Goal: Task Accomplishment & Management: Manage account settings

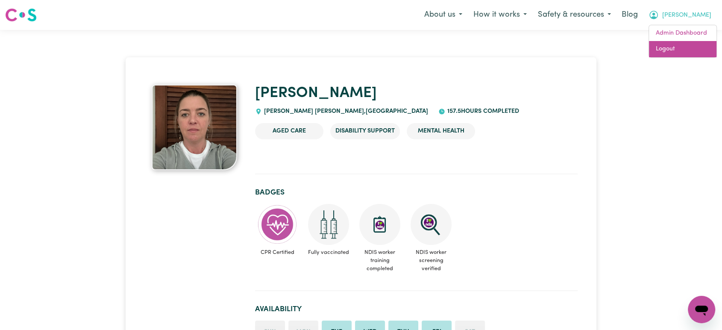
click at [678, 53] on link "Logout" at bounding box center [683, 49] width 68 height 16
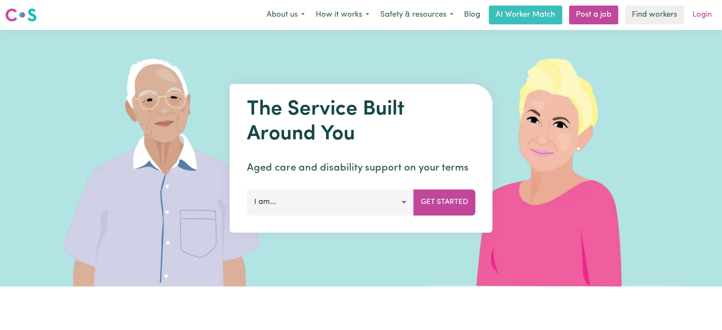
click at [706, 17] on link "Login" at bounding box center [702, 15] width 29 height 19
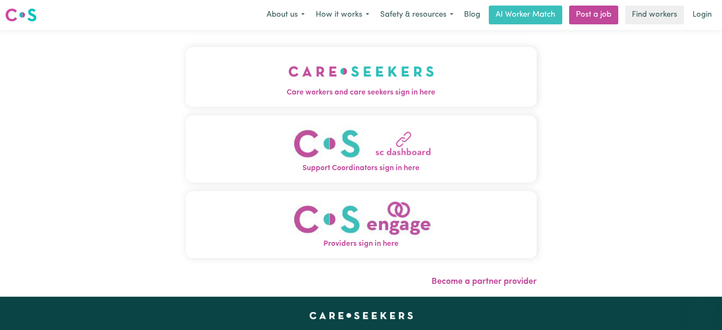
click at [239, 82] on button "Care workers and care seekers sign in here" at bounding box center [361, 77] width 351 height 60
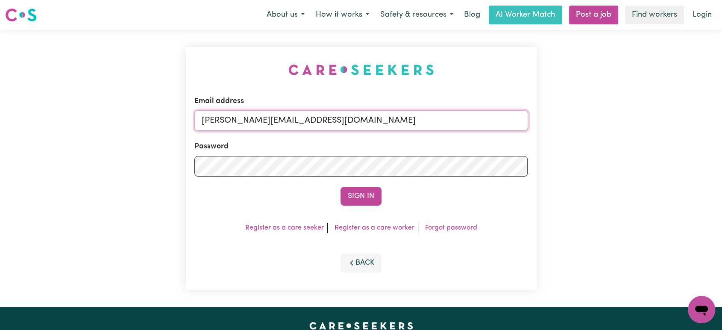
click at [343, 124] on input "lindsay@careseekers.com.au" at bounding box center [361, 120] width 334 height 21
drag, startPoint x: 404, startPoint y: 124, endPoint x: 243, endPoint y: 119, distance: 161.2
click at [243, 119] on input "superuser~CaronuttingMMJ@careseekers.com.au" at bounding box center [361, 120] width 334 height 21
type input "superuser~BenjaminJaenschEmpowrd@careseekers.com.au"
click at [353, 194] on button "Sign In" at bounding box center [361, 196] width 41 height 19
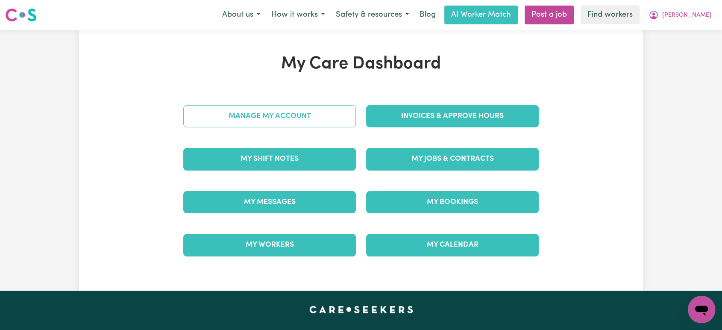
click at [329, 113] on link "Manage My Account" at bounding box center [269, 116] width 173 height 22
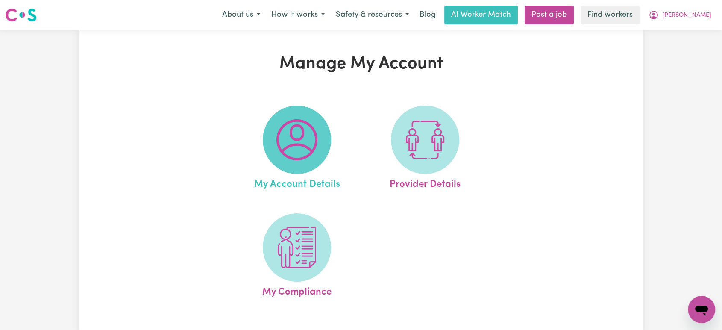
click at [311, 157] on img at bounding box center [296, 139] width 41 height 41
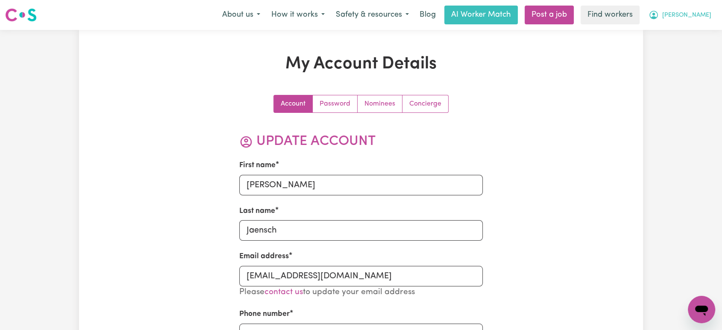
click at [706, 8] on button "Benjamin" at bounding box center [680, 15] width 74 height 18
click at [688, 37] on link "My Dashboard" at bounding box center [683, 33] width 68 height 16
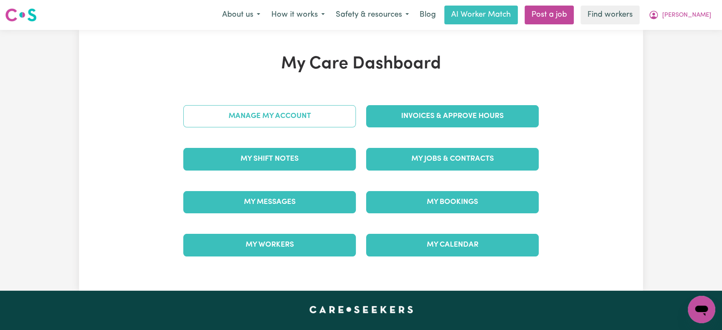
click at [332, 118] on link "Manage My Account" at bounding box center [269, 116] width 173 height 22
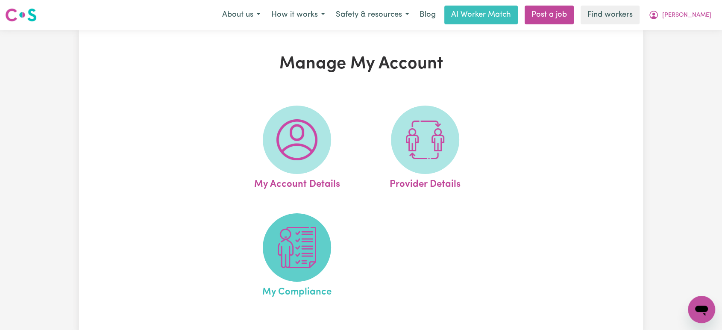
click at [301, 269] on span at bounding box center [297, 247] width 68 height 68
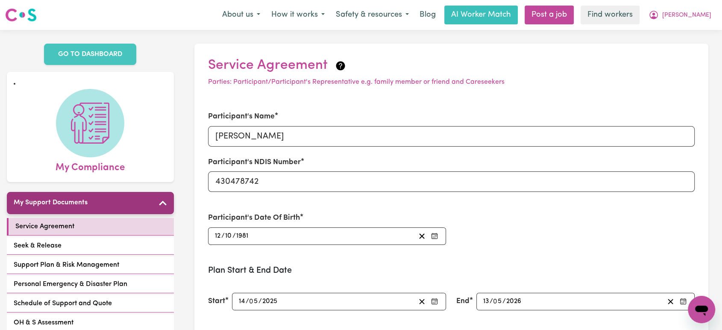
scroll to position [47, 0]
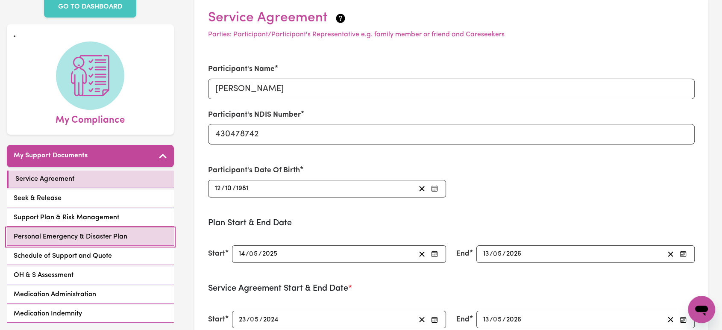
click at [73, 232] on span "Personal Emergency & Disaster Plan" at bounding box center [71, 237] width 114 height 10
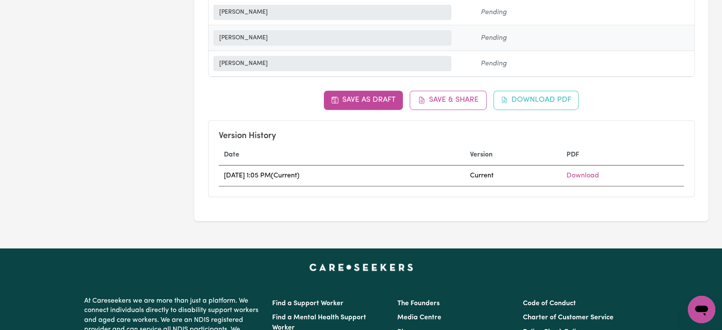
scroll to position [617, 0]
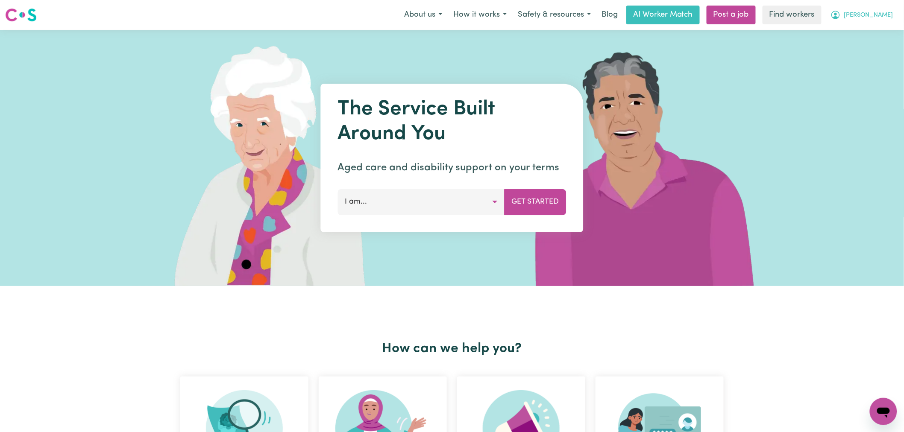
click at [872, 19] on span "Benjamin" at bounding box center [868, 15] width 49 height 9
click at [871, 50] on link "Logout" at bounding box center [865, 49] width 68 height 16
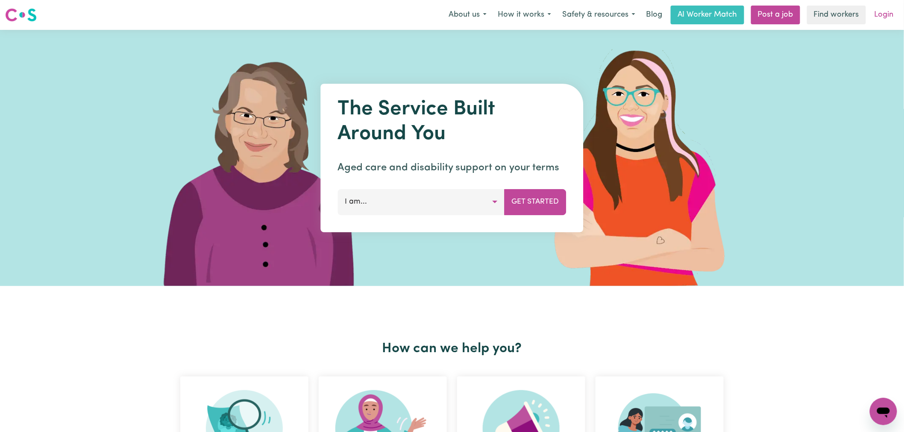
click at [888, 9] on link "Login" at bounding box center [884, 15] width 29 height 19
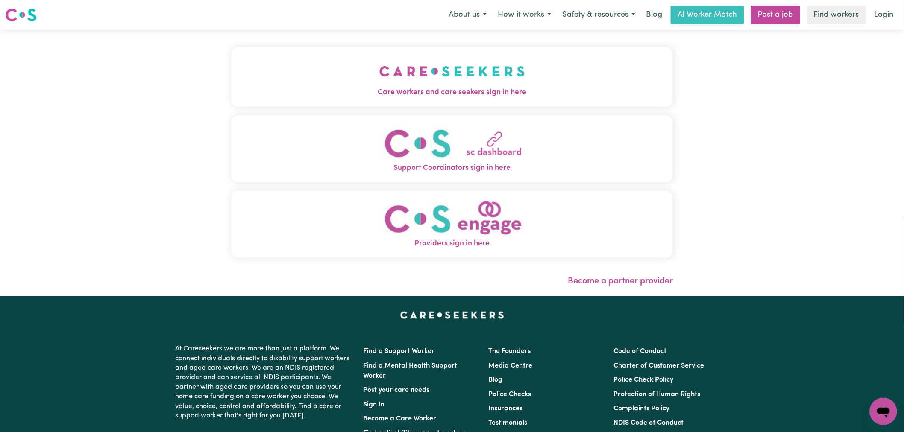
click at [257, 60] on button "Care workers and care seekers sign in here" at bounding box center [452, 77] width 442 height 60
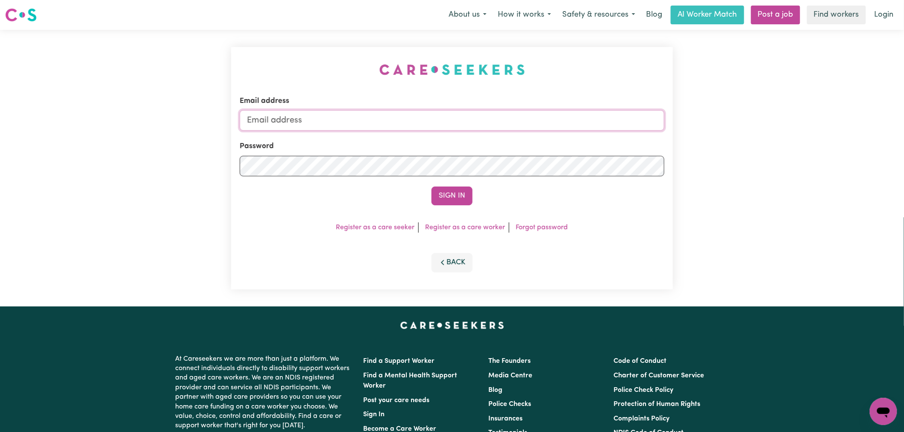
type input "lindsay@careseekers.com.au"
click at [442, 188] on button "Sign In" at bounding box center [452, 196] width 41 height 19
